Goal: Task Accomplishment & Management: Complete application form

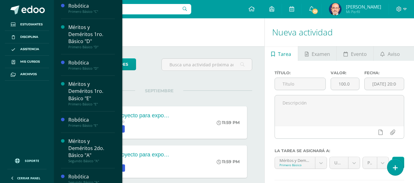
scroll to position [122, 0]
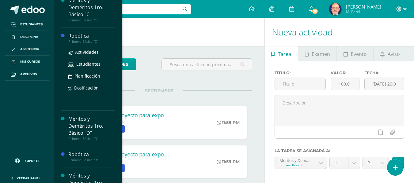
click at [82, 36] on div "Robótica" at bounding box center [91, 35] width 47 height 7
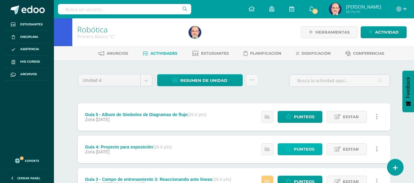
click at [301, 150] on span "Punteos" at bounding box center [304, 149] width 21 height 11
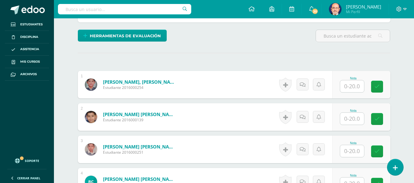
scroll to position [251, 0]
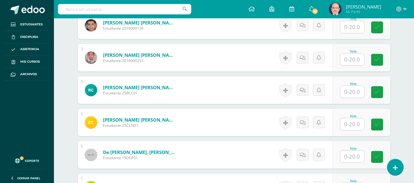
click at [348, 125] on input "text" at bounding box center [352, 124] width 24 height 12
click at [381, 123] on icon at bounding box center [381, 124] width 6 height 5
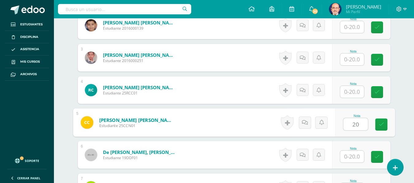
type input "20"
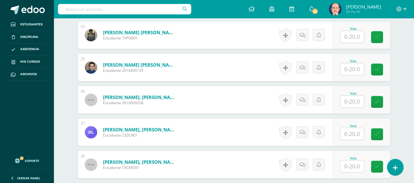
scroll to position [1047, 0]
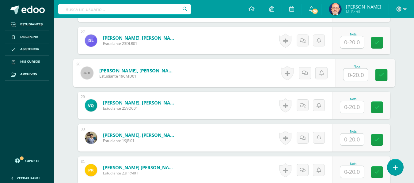
click at [355, 75] on input "text" at bounding box center [355, 75] width 24 height 12
type input "20"
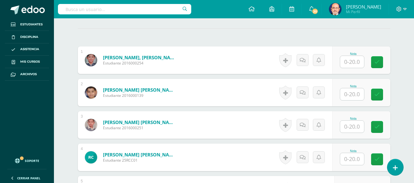
scroll to position [0, 0]
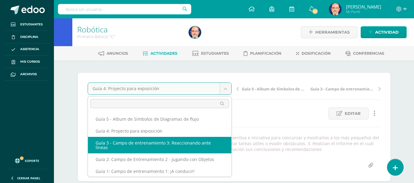
scroll to position [3, 0]
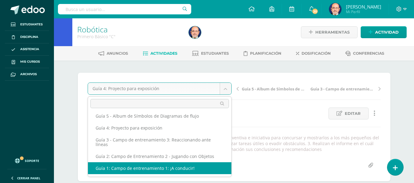
select select "/dashboard/teacher/grade-activity/179350/"
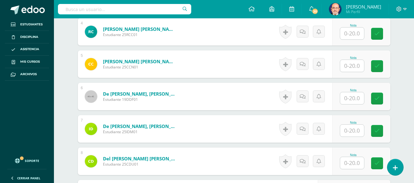
scroll to position [407, 0]
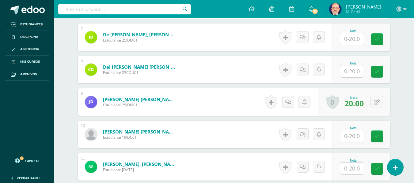
click at [356, 138] on input "text" at bounding box center [352, 136] width 24 height 12
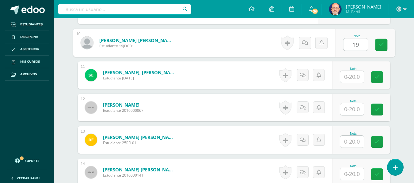
type input "19"
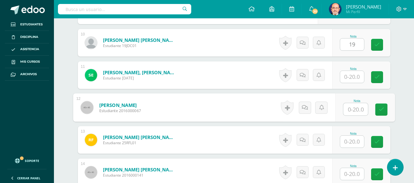
click at [355, 107] on input "text" at bounding box center [355, 109] width 24 height 12
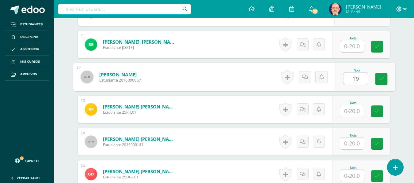
type input "19"
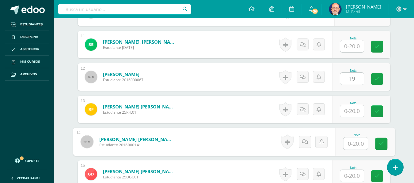
click at [358, 142] on input "text" at bounding box center [355, 144] width 24 height 12
type input "19"
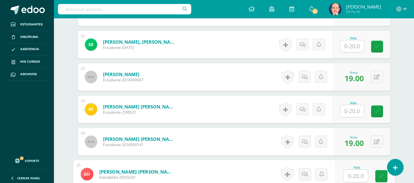
scroll to position [591, 0]
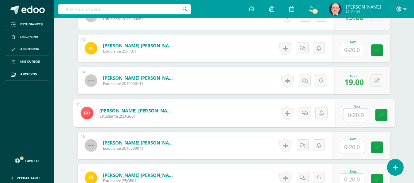
click at [351, 149] on input "text" at bounding box center [352, 147] width 24 height 12
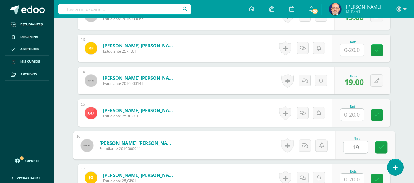
type input "19"
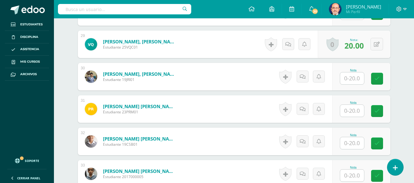
scroll to position [1254, 0]
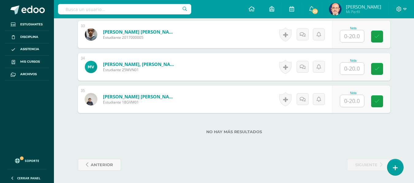
click at [351, 101] on input "text" at bounding box center [352, 101] width 24 height 12
type input "19"
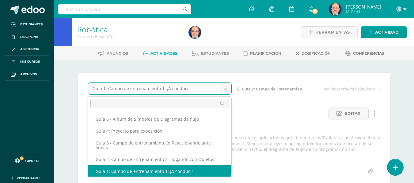
scroll to position [1, 0]
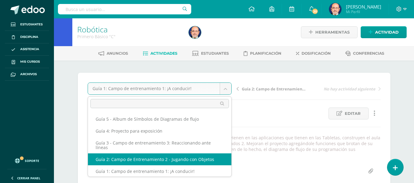
select select "/dashboard/teacher/grade-activity/179359/"
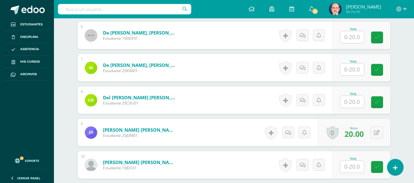
scroll to position [468, 0]
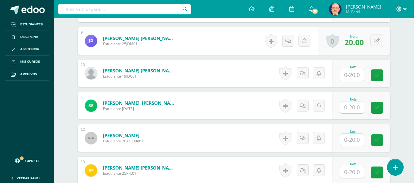
click at [354, 78] on input "text" at bounding box center [352, 75] width 24 height 12
type input "18"
click at [355, 141] on input "text" at bounding box center [355, 140] width 24 height 12
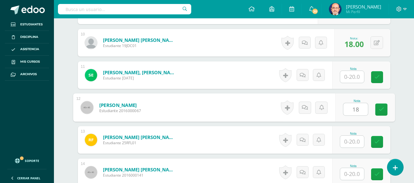
scroll to position [530, 0]
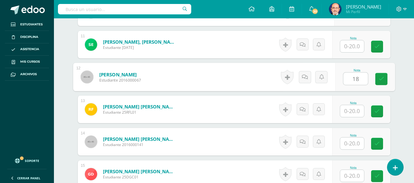
type input "18"
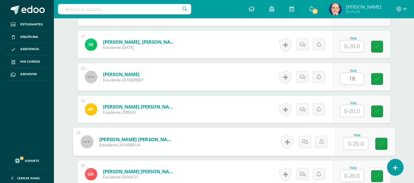
click at [352, 144] on input "text" at bounding box center [355, 144] width 24 height 12
type input "18"
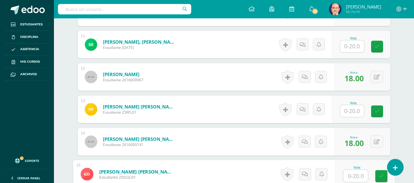
scroll to position [591, 0]
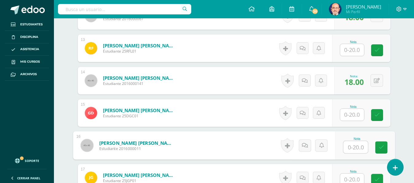
click at [352, 147] on input "text" at bounding box center [355, 147] width 24 height 12
type input "18"
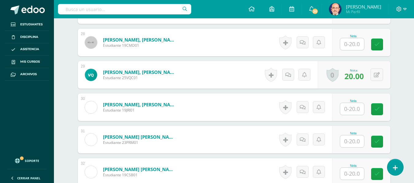
scroll to position [1206, 0]
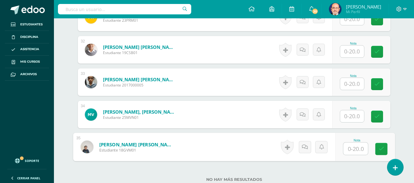
click at [352, 148] on input "text" at bounding box center [355, 149] width 24 height 12
type input "18"
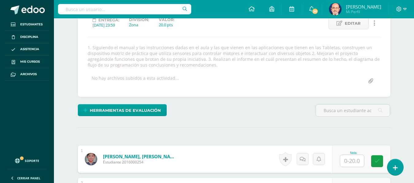
scroll to position [0, 0]
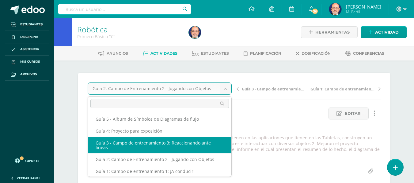
select select "/dashboard/teacher/grade-activity/179368/"
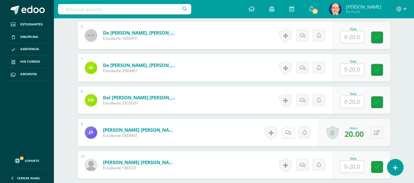
scroll to position [438, 0]
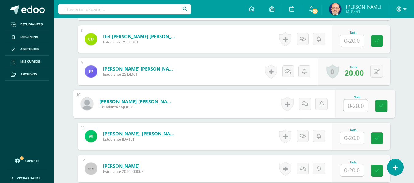
click at [352, 107] on input "text" at bounding box center [355, 106] width 24 height 12
type input "20"
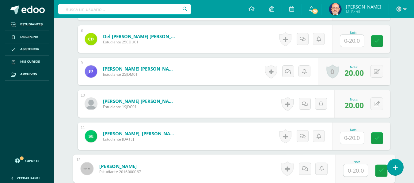
click at [357, 171] on input "text" at bounding box center [355, 171] width 24 height 12
type input "20"
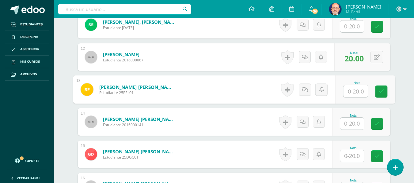
click at [351, 123] on input "text" at bounding box center [352, 124] width 24 height 12
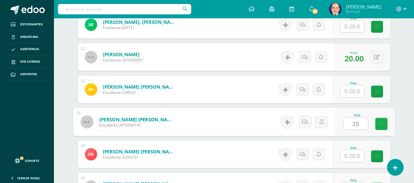
type input "20"
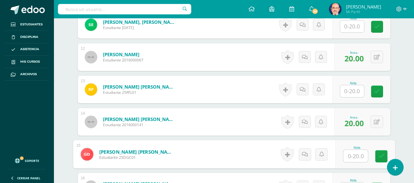
scroll to position [580, 0]
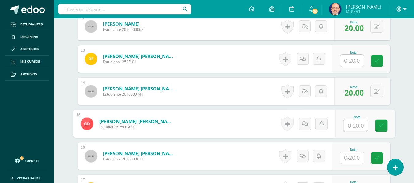
click at [351, 158] on input "text" at bounding box center [352, 158] width 24 height 12
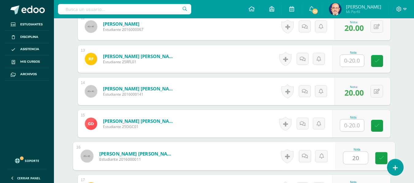
type input "20"
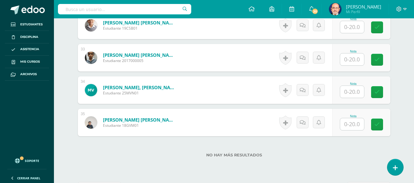
scroll to position [1254, 0]
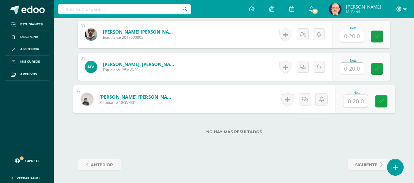
click at [355, 101] on input "text" at bounding box center [355, 101] width 24 height 12
type input "20"
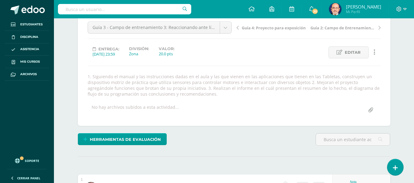
scroll to position [0, 0]
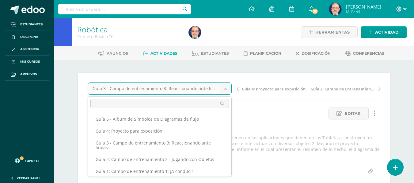
scroll to position [1, 0]
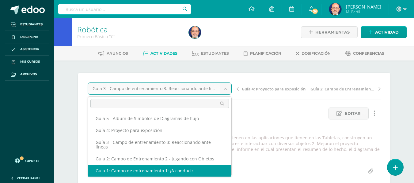
select select "/dashboard/teacher/grade-activity/179350/"
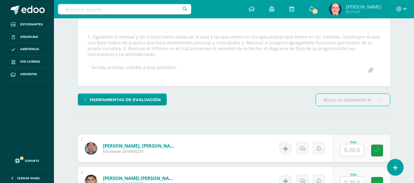
scroll to position [132, 0]
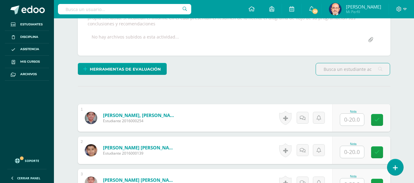
click at [351, 152] on input "text" at bounding box center [352, 152] width 24 height 12
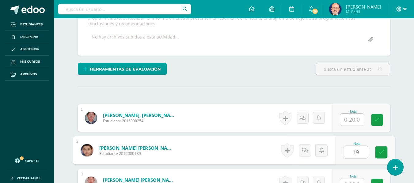
type input "19"
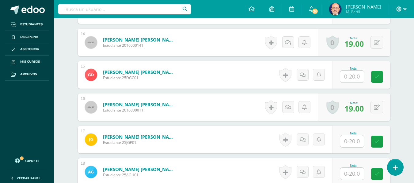
scroll to position [660, 0]
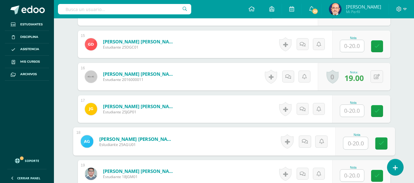
click at [350, 144] on input "text" at bounding box center [355, 143] width 24 height 12
type input "19"
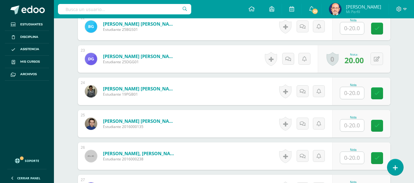
scroll to position [874, 0]
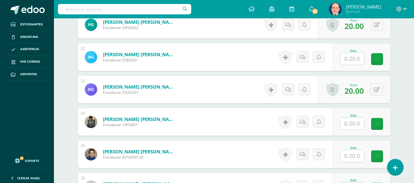
click at [350, 58] on input "text" at bounding box center [352, 59] width 24 height 12
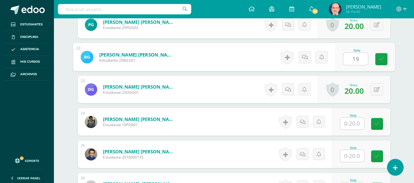
type input "19"
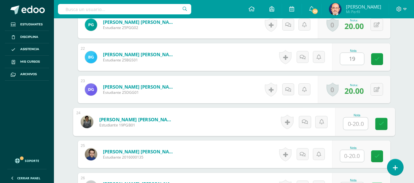
click at [348, 126] on input "text" at bounding box center [355, 124] width 24 height 12
type input "1"
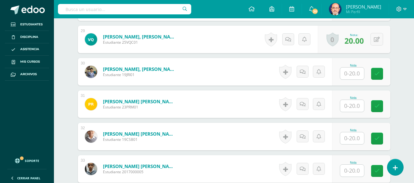
scroll to position [1242, 0]
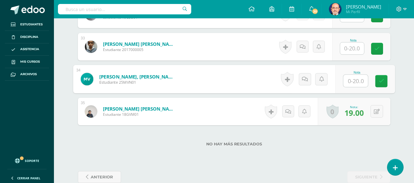
click at [351, 81] on input "text" at bounding box center [355, 81] width 24 height 12
type input "19"
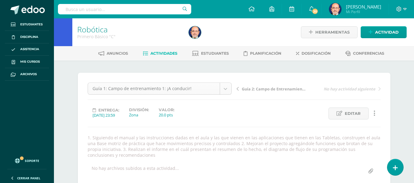
scroll to position [1, 0]
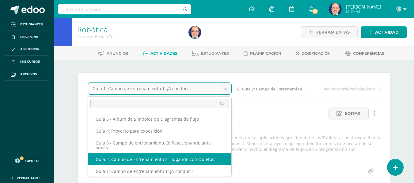
select select "/dashboard/teacher/grade-activity/179359/"
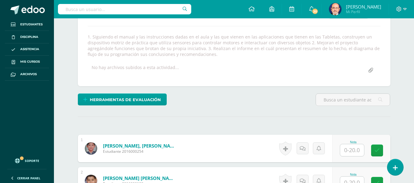
scroll to position [132, 0]
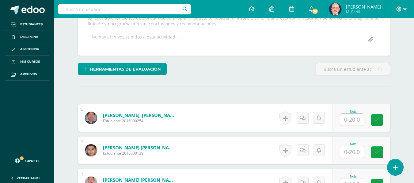
click at [348, 152] on input "text" at bounding box center [352, 152] width 24 height 12
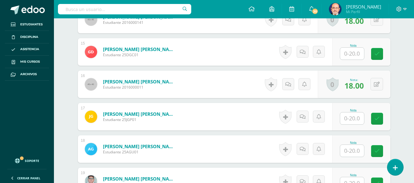
scroll to position [683, 0]
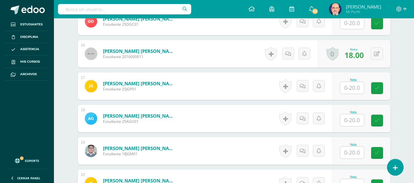
type input "19"
click at [353, 120] on input "text" at bounding box center [355, 121] width 24 height 12
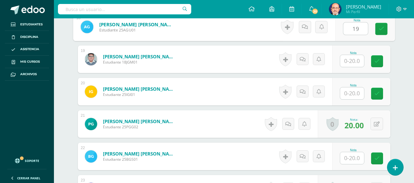
type input "19"
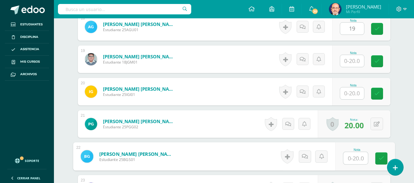
click at [352, 160] on input "text" at bounding box center [355, 158] width 24 height 12
type input "19"
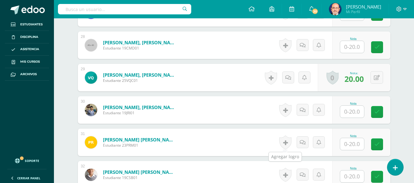
scroll to position [1203, 0]
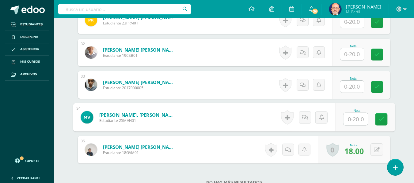
click at [356, 121] on input "text" at bounding box center [355, 119] width 24 height 12
type input "19"
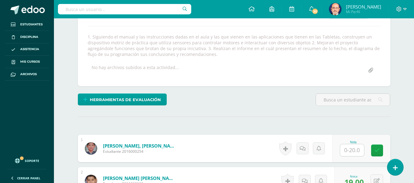
scroll to position [9, 0]
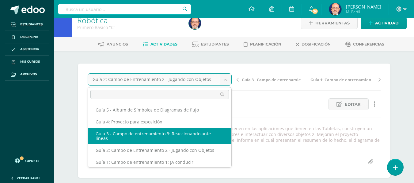
select select "/dashboard/teacher/grade-activity/179368/"
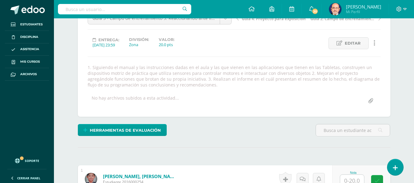
scroll to position [162, 0]
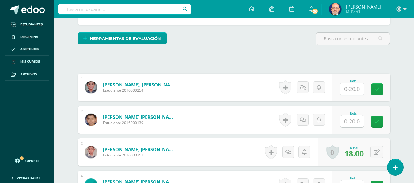
click at [352, 121] on input "text" at bounding box center [352, 122] width 24 height 12
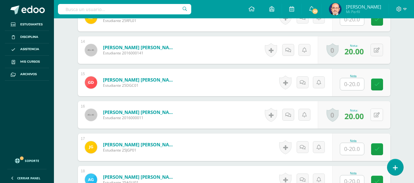
scroll to position [683, 0]
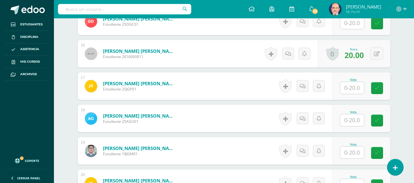
type input "20"
click at [349, 119] on input "text" at bounding box center [352, 121] width 24 height 12
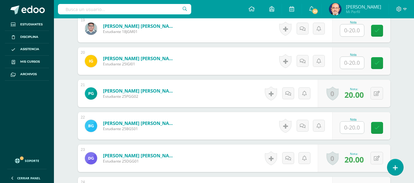
scroll to position [836, 0]
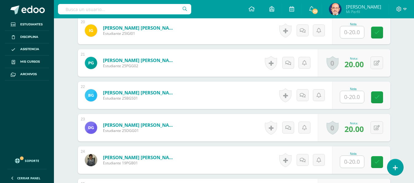
type input "20"
click at [351, 92] on input "text" at bounding box center [352, 97] width 24 height 12
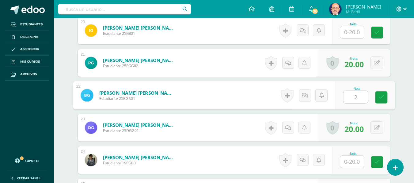
type input "20"
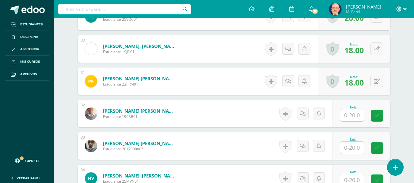
scroll to position [1254, 0]
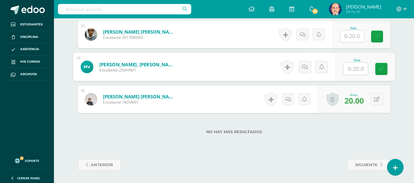
click at [352, 71] on input "text" at bounding box center [355, 69] width 24 height 12
type input "20"
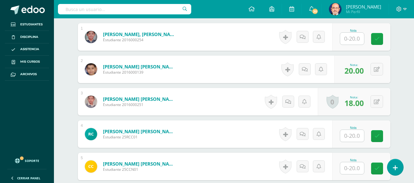
scroll to position [29, 0]
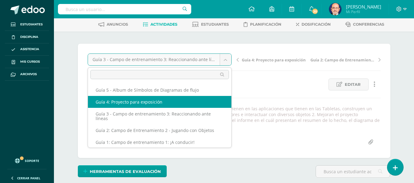
select select "/dashboard/teacher/grade-activity/179377/"
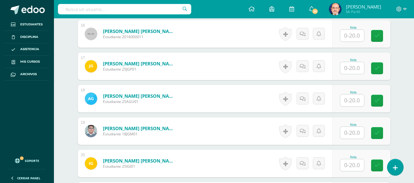
scroll to position [789, 0]
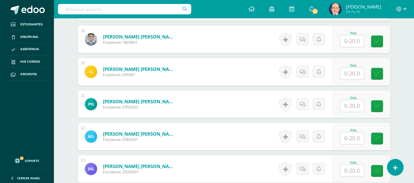
click at [353, 139] on input "text" at bounding box center [352, 139] width 24 height 12
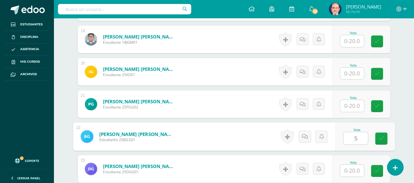
type input "5"
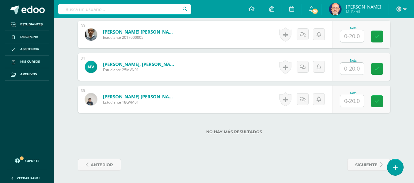
scroll to position [1187, 0]
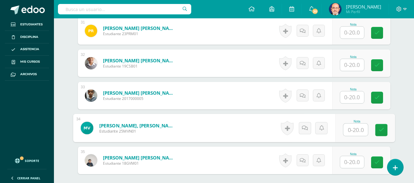
click at [352, 130] on input "text" at bounding box center [355, 130] width 24 height 12
type input "5"
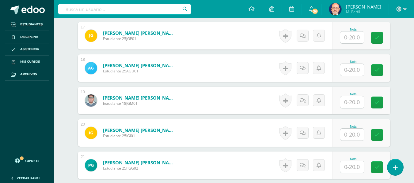
scroll to position [697, 0]
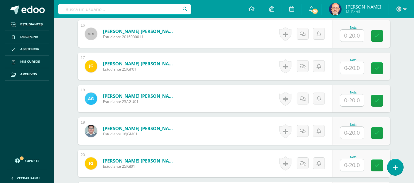
click at [349, 100] on input "text" at bounding box center [352, 101] width 24 height 12
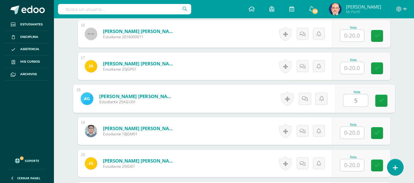
type input "5"
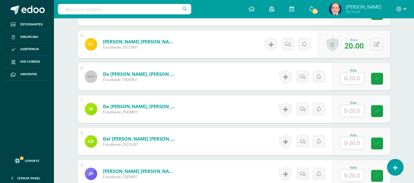
scroll to position [146, 0]
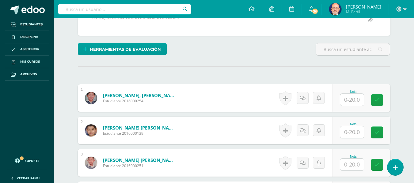
click at [350, 132] on input "text" at bounding box center [352, 132] width 24 height 12
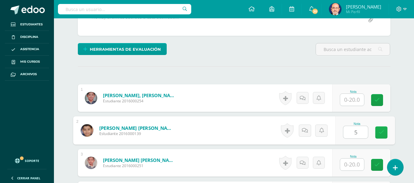
type input "5"
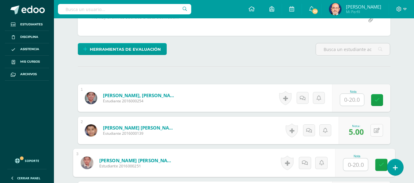
click at [377, 132] on icon at bounding box center [377, 130] width 6 height 5
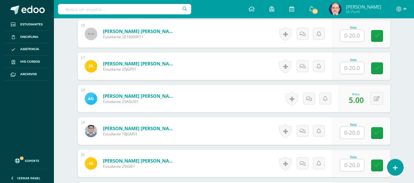
scroll to position [758, 0]
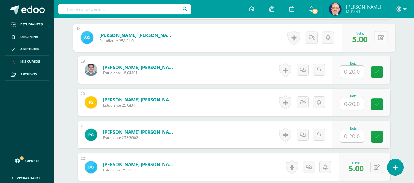
click at [374, 37] on button at bounding box center [380, 37] width 13 height 13
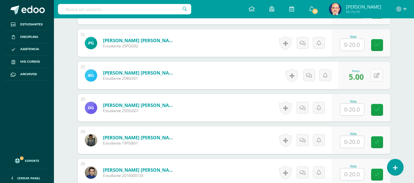
click at [374, 75] on button at bounding box center [376, 75] width 13 height 13
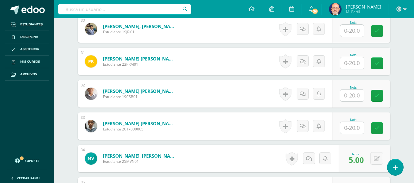
scroll to position [1217, 0]
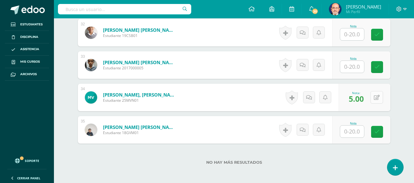
click at [374, 100] on button at bounding box center [376, 97] width 13 height 13
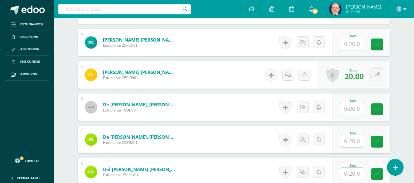
scroll to position [329, 0]
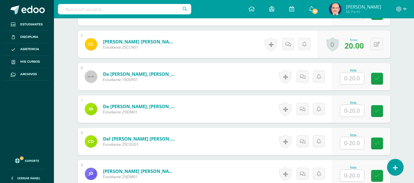
click at [354, 111] on input "text" at bounding box center [352, 111] width 24 height 12
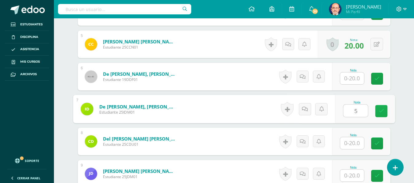
type input "5"
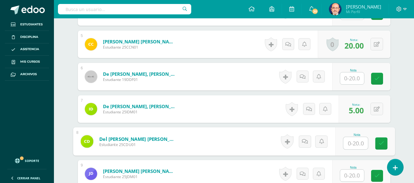
click at [354, 143] on input "text" at bounding box center [355, 143] width 24 height 12
type input "5"
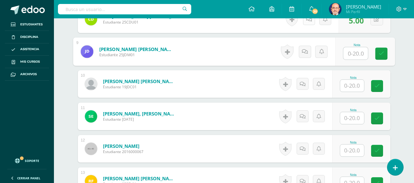
scroll to position [483, 0]
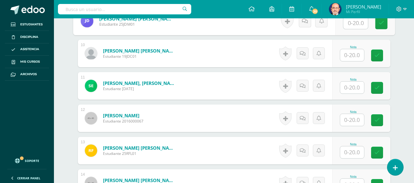
click at [356, 88] on input "text" at bounding box center [352, 88] width 24 height 12
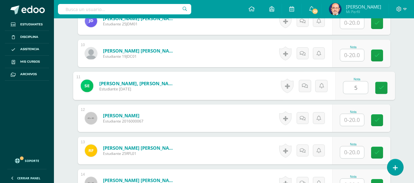
type input "5"
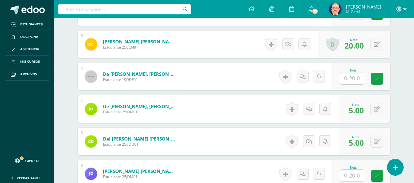
scroll to position [238, 0]
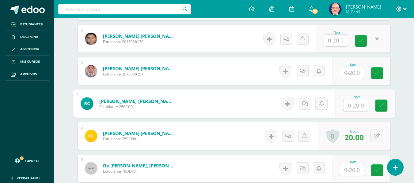
click at [350, 107] on input "text" at bounding box center [355, 106] width 24 height 12
type input "5"
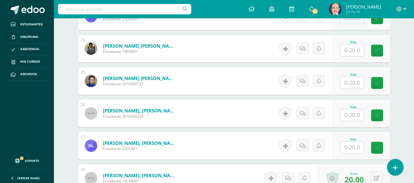
scroll to position [1034, 0]
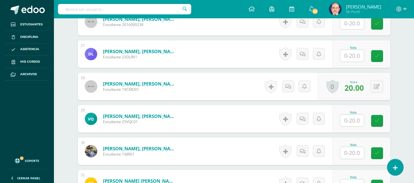
click at [351, 55] on input "text" at bounding box center [352, 56] width 24 height 12
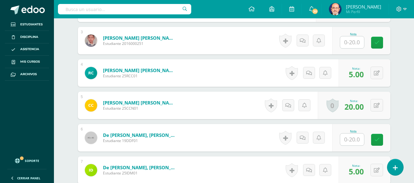
scroll to position [238, 0]
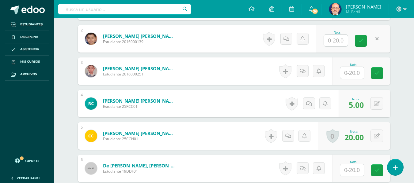
type input "18"
click at [349, 70] on input "text" at bounding box center [355, 73] width 24 height 12
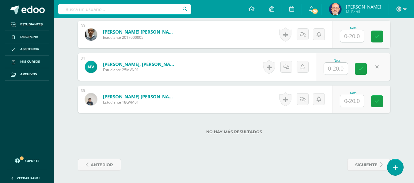
scroll to position [1126, 0]
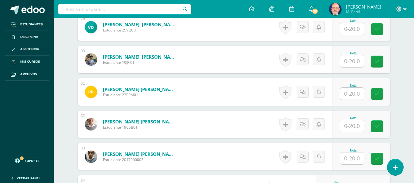
type input "18"
click at [352, 58] on input "text" at bounding box center [352, 61] width 24 height 12
type input "18"
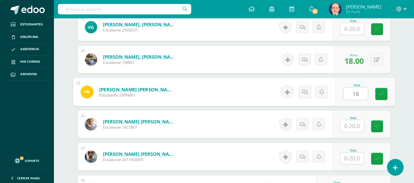
type input "18"
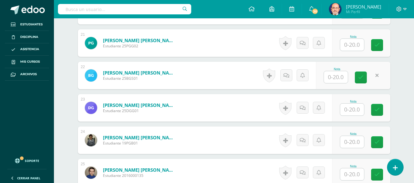
scroll to position [911, 0]
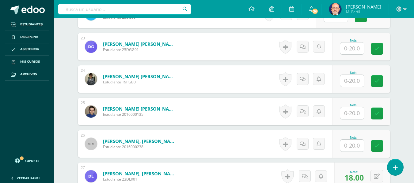
click at [350, 112] on input "text" at bounding box center [352, 113] width 24 height 12
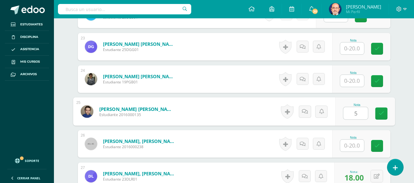
type input "5"
click at [309, 112] on icon at bounding box center [311, 111] width 6 height 5
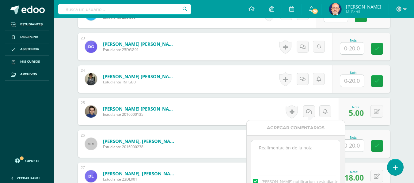
click at [280, 151] on textarea at bounding box center [295, 156] width 88 height 31
click at [295, 154] on textarea "Se fue antes sin perm,iso y no ayudó a desarmarel modelo" at bounding box center [295, 156] width 88 height 31
click at [305, 148] on textarea "Se fue antes sin perm,iso y no ayudó a desarma rel modelo" at bounding box center [295, 156] width 88 height 31
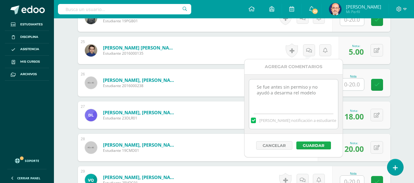
type textarea "Se fue antes sin permiso y no ayudó a desarma rel modelo"
click at [308, 145] on button "Guardar" at bounding box center [313, 146] width 35 height 8
